Goal: Task Accomplishment & Management: Complete application form

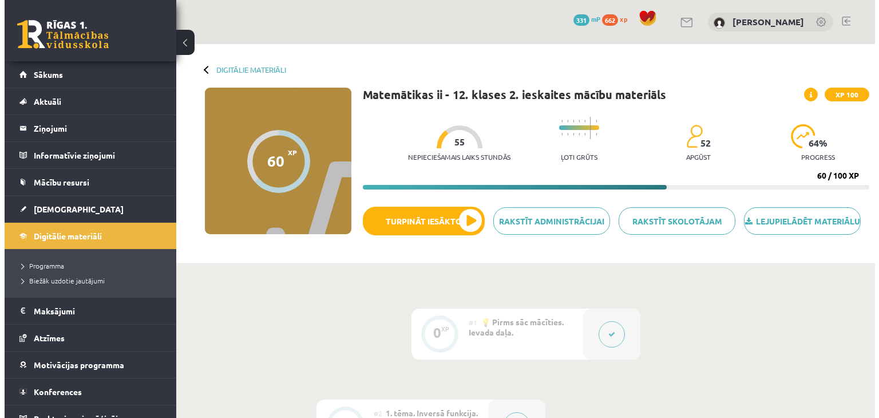
scroll to position [881, 0]
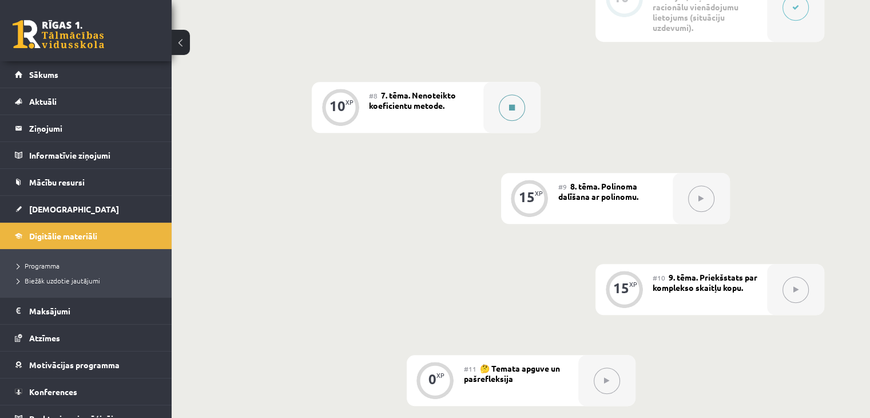
click at [517, 121] on button at bounding box center [512, 107] width 26 height 26
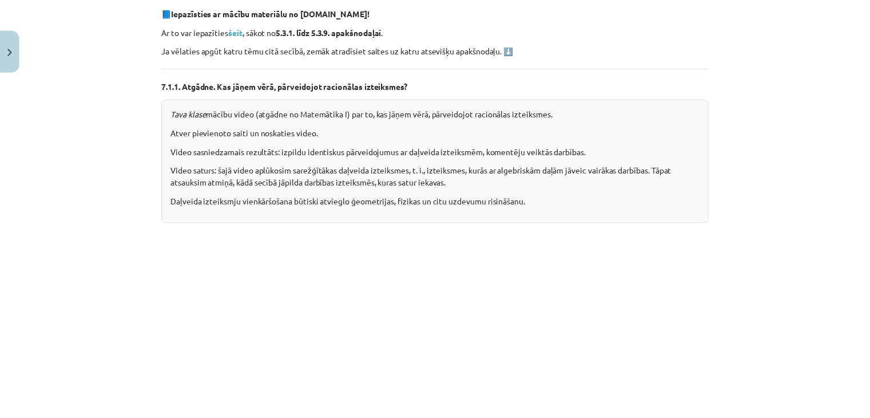
scroll to position [0, 0]
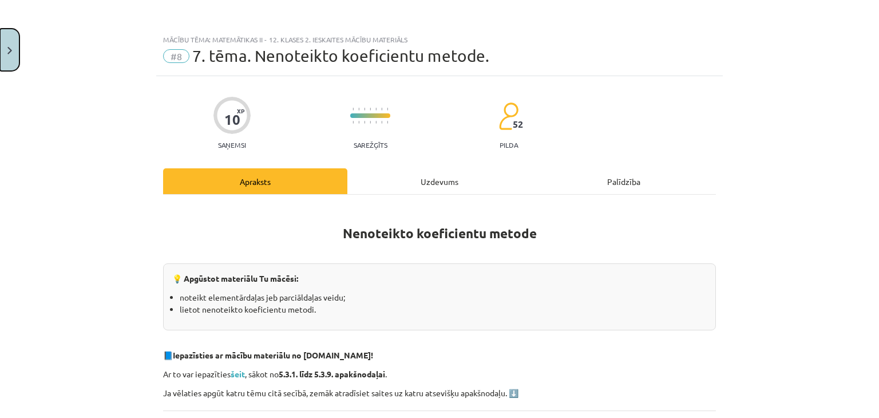
click at [10, 53] on img "Close" at bounding box center [9, 50] width 5 height 7
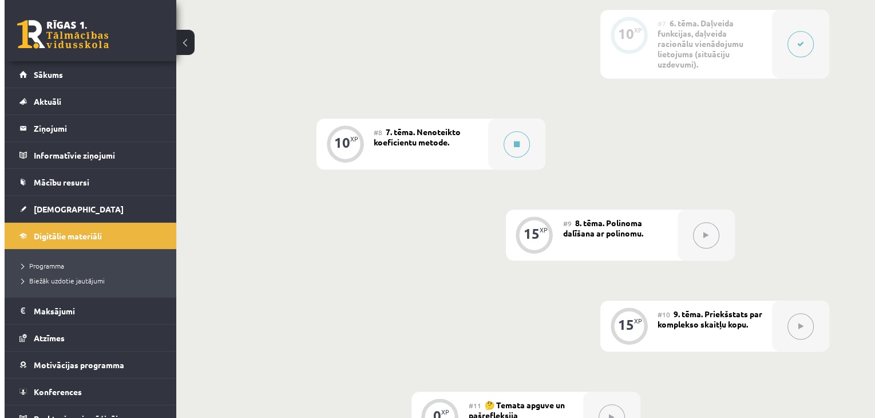
scroll to position [824, 0]
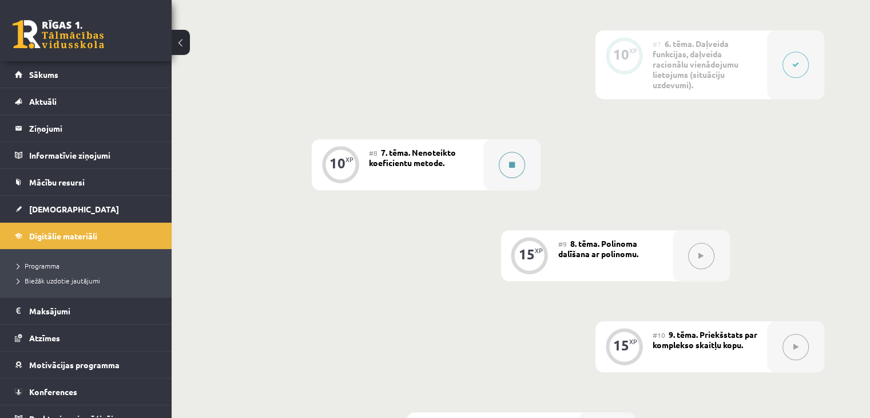
click at [506, 178] on button at bounding box center [512, 165] width 26 height 26
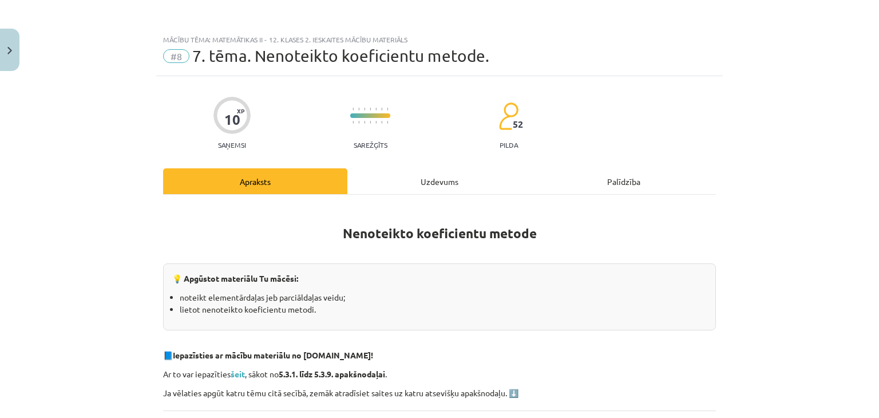
click at [517, 178] on div "Uzdevums" at bounding box center [439, 181] width 184 height 26
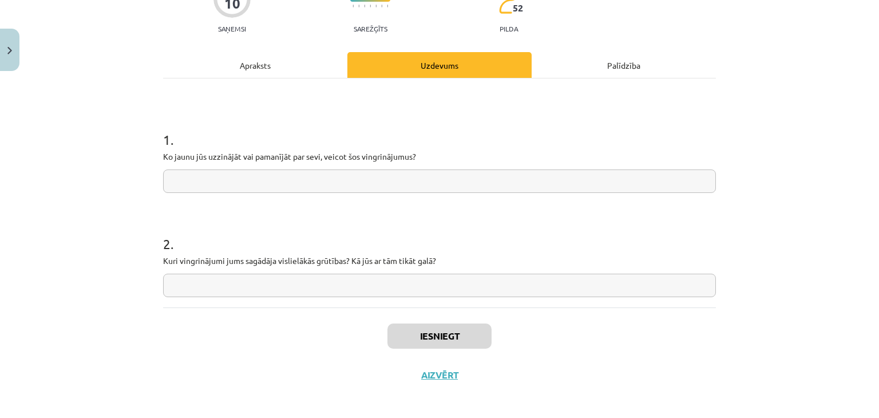
scroll to position [121, 0]
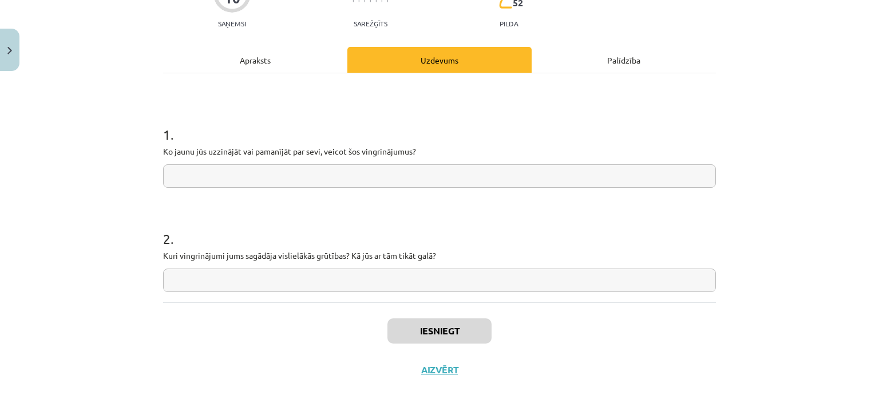
click at [516, 178] on input "text" at bounding box center [439, 175] width 553 height 23
type input "*"
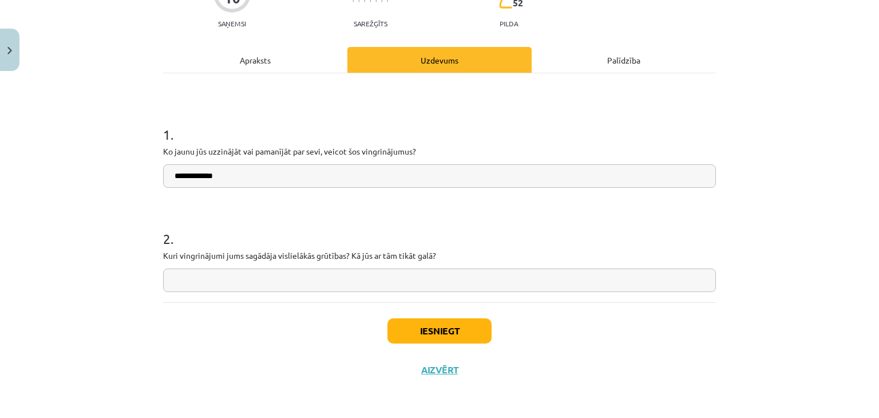
drag, startPoint x: 572, startPoint y: 207, endPoint x: 514, endPoint y: 178, distance: 65.0
click at [514, 178] on input "**********" at bounding box center [439, 175] width 553 height 23
click at [167, 171] on input "**********" at bounding box center [439, 175] width 553 height 23
type input "**********"
click at [224, 275] on input "text" at bounding box center [439, 279] width 553 height 23
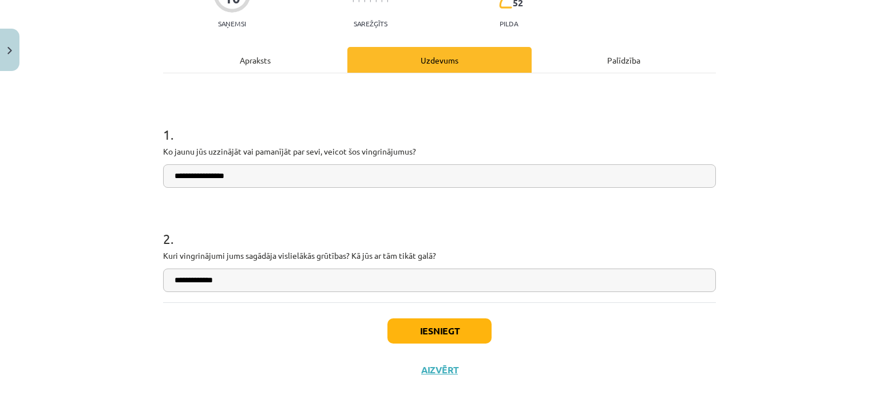
type input "**********"
click at [416, 336] on button "Iesniegt" at bounding box center [439, 330] width 104 height 25
click at [440, 323] on button "Iesniegt" at bounding box center [439, 330] width 104 height 25
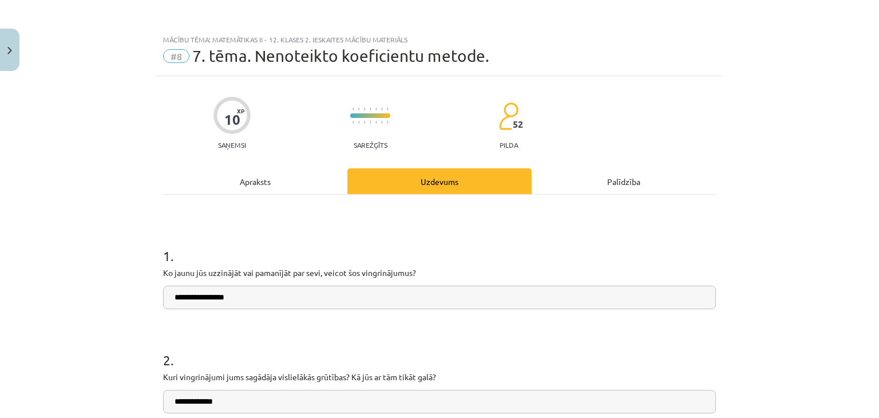
click at [431, 179] on div "Uzdevums" at bounding box center [439, 181] width 184 height 26
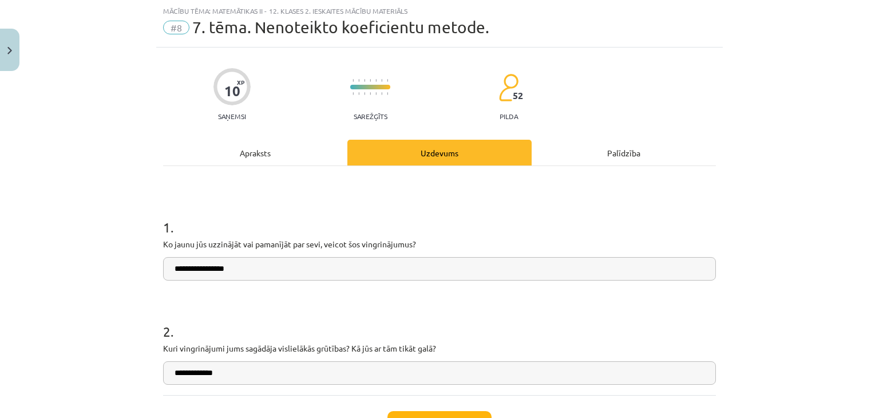
scroll to position [121, 0]
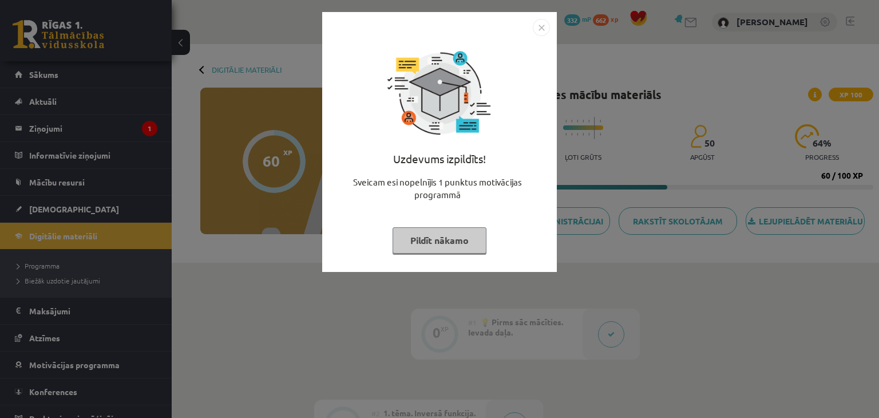
click at [457, 245] on button "Pildīt nākamo" at bounding box center [439, 240] width 94 height 26
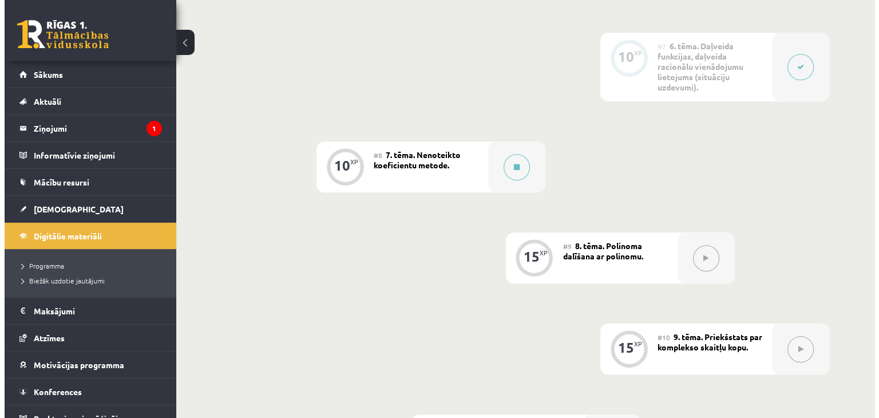
scroll to position [915, 0]
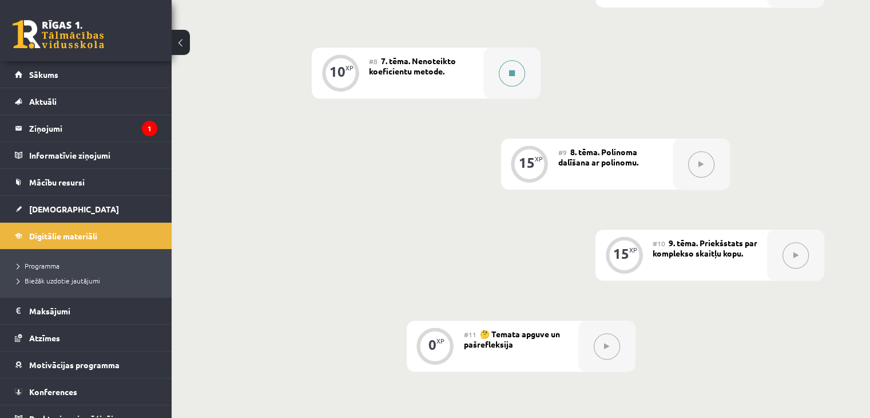
click at [515, 86] on button at bounding box center [512, 73] width 26 height 26
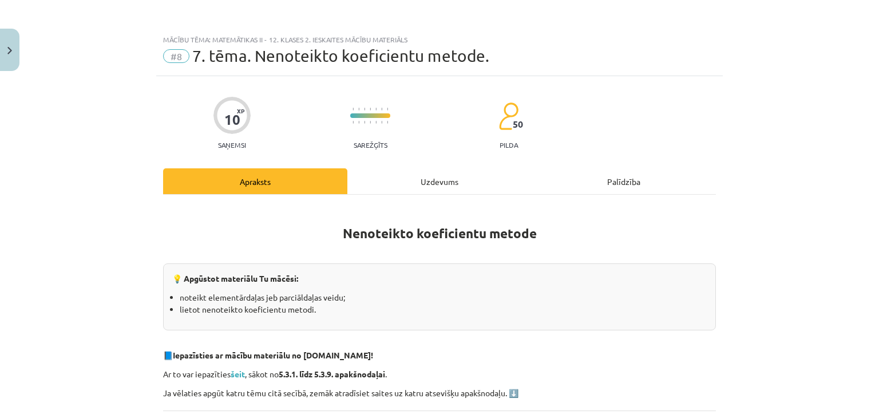
click at [422, 177] on div "Uzdevums" at bounding box center [439, 181] width 184 height 26
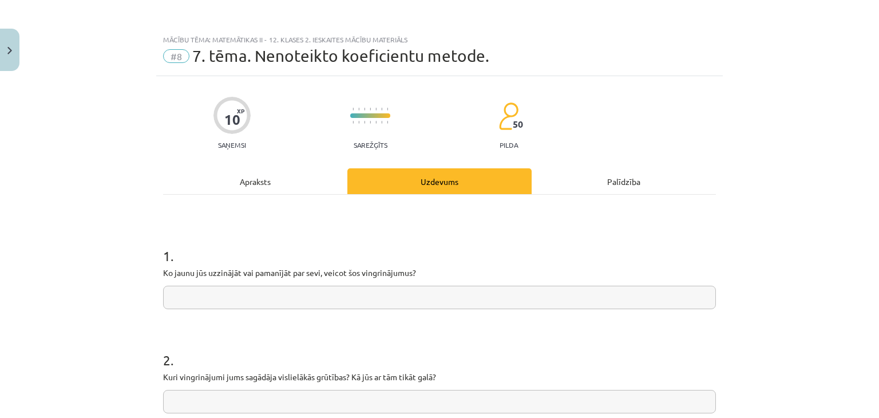
scroll to position [29, 0]
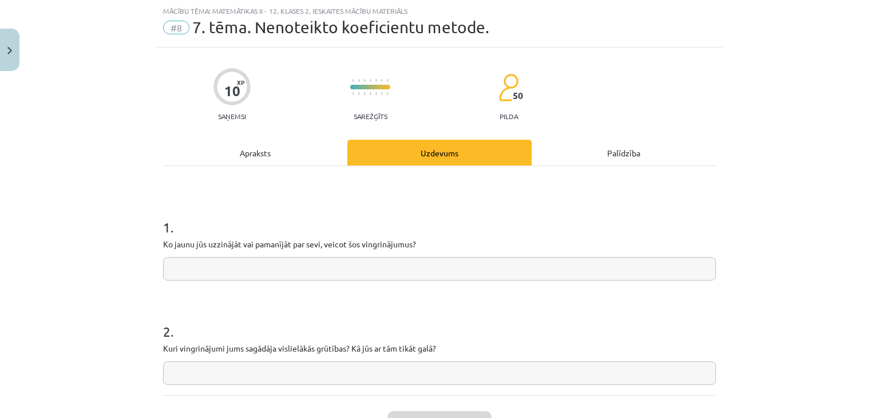
click at [399, 267] on input "text" at bounding box center [439, 268] width 553 height 23
type input "**********"
drag, startPoint x: 380, startPoint y: 377, endPoint x: 391, endPoint y: 370, distance: 13.3
click at [380, 376] on input "text" at bounding box center [439, 372] width 553 height 23
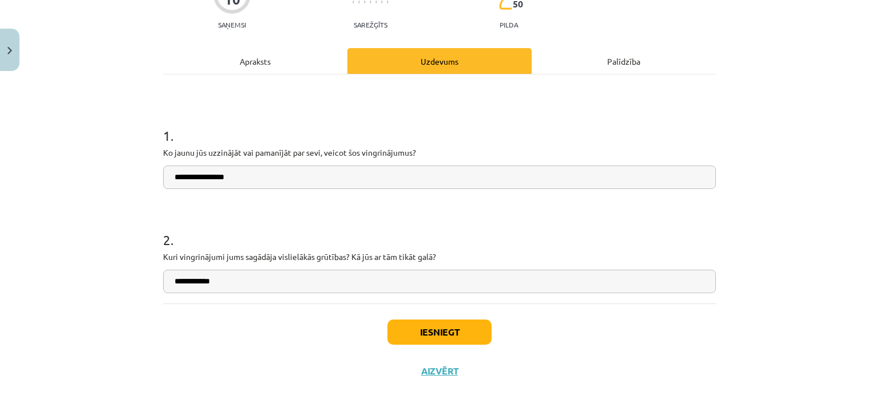
scroll to position [121, 0]
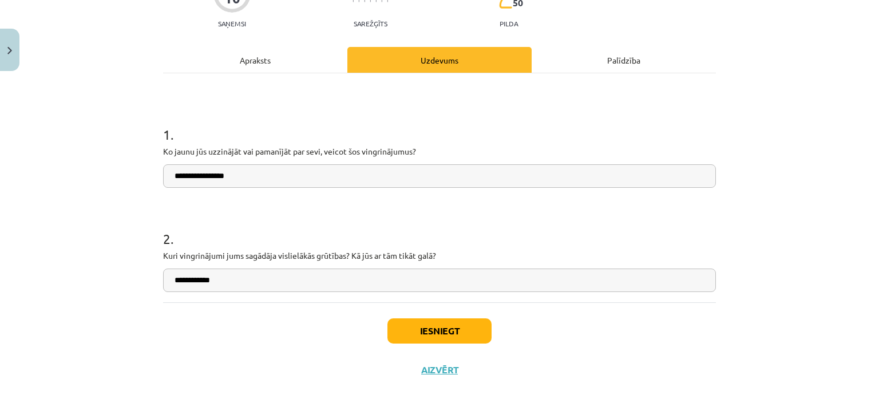
type input "**********"
click at [454, 337] on button "Iesniegt" at bounding box center [439, 330] width 104 height 25
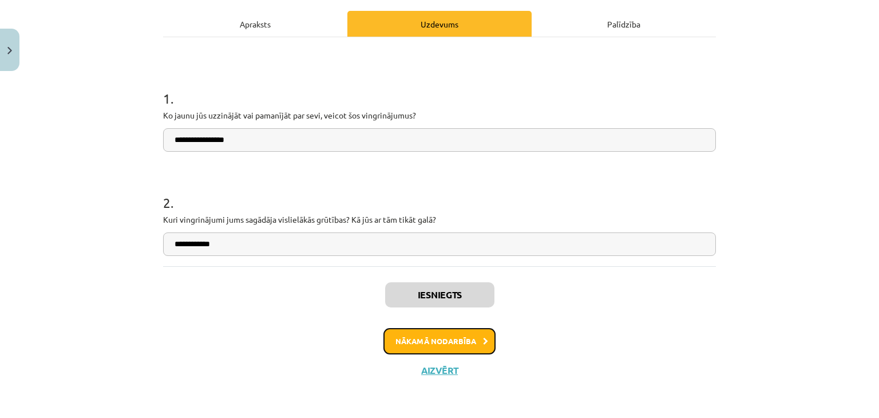
click at [459, 339] on button "Nākamā nodarbība" at bounding box center [439, 341] width 112 height 26
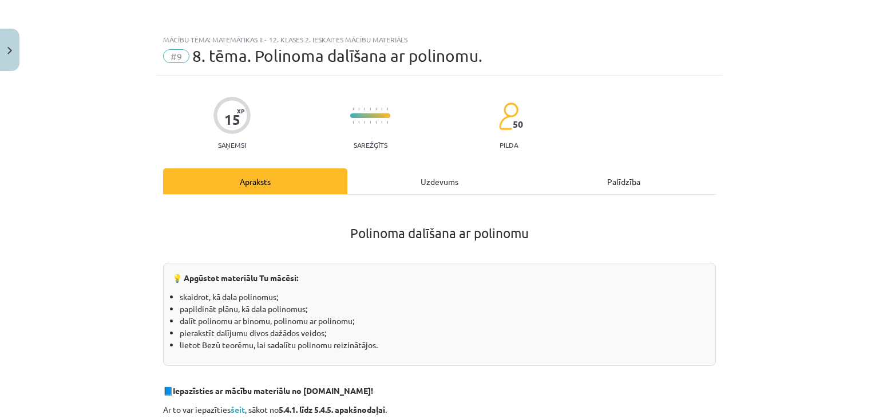
scroll to position [286, 0]
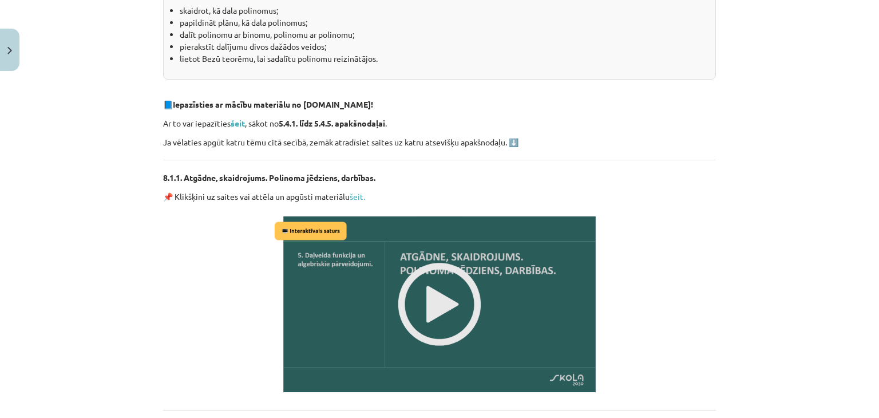
click at [240, 126] on strong "šeit" at bounding box center [238, 123] width 14 height 10
